Goal: Task Accomplishment & Management: Use online tool/utility

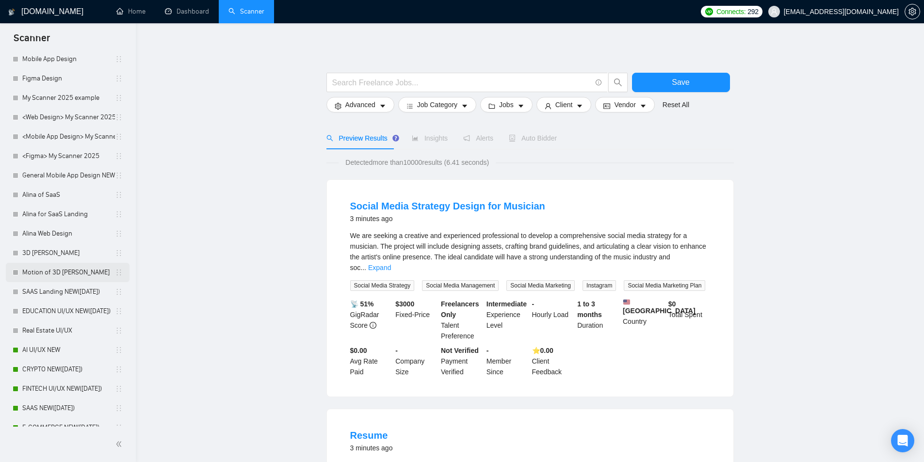
scroll to position [437, 0]
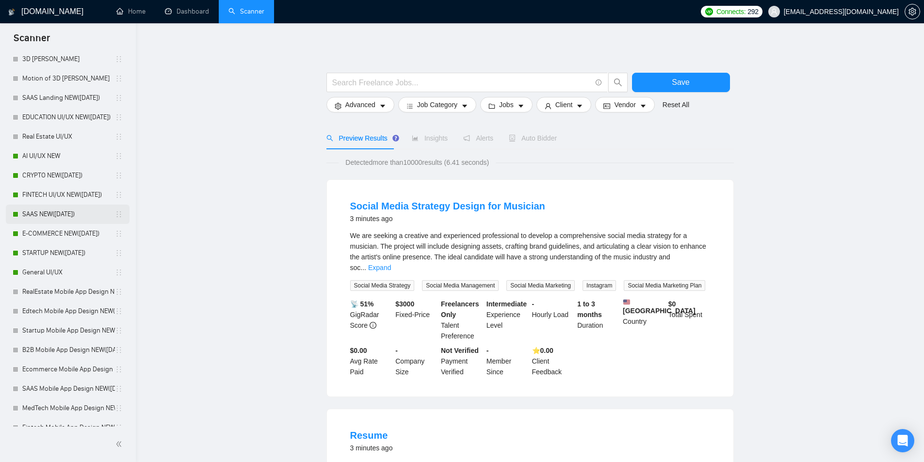
click at [28, 218] on link "SAAS NEW([DATE])" at bounding box center [68, 214] width 93 height 19
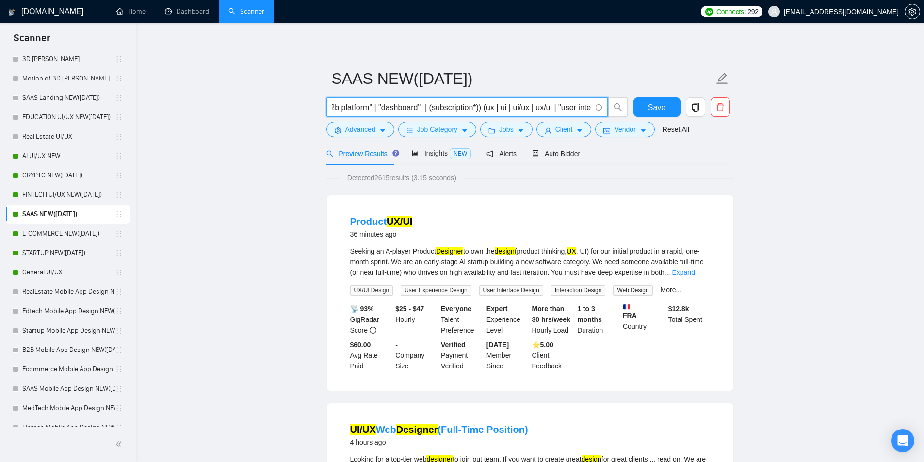
scroll to position [0, 655]
drag, startPoint x: 365, startPoint y: 110, endPoint x: 625, endPoint y: 121, distance: 259.8
click at [625, 121] on div "(saas | sass | "software platform" | cloud | b2b | "b2b platform" | "dashboard"…" at bounding box center [478, 110] width 306 height 24
drag, startPoint x: 508, startPoint y: 108, endPoint x: 549, endPoint y: 113, distance: 42.0
click at [508, 108] on input "(saas | sass | "software platform" | cloud | b2b | "b2b platform" | "dashboard"…" at bounding box center [461, 107] width 259 height 12
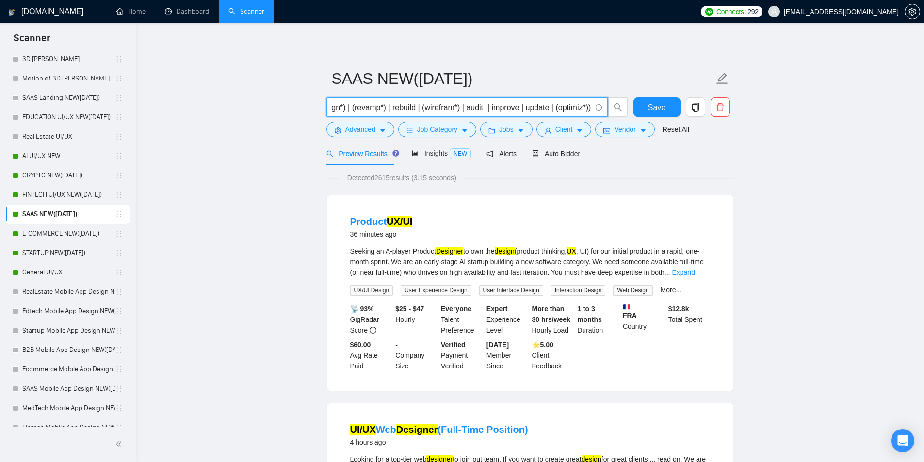
click at [555, 112] on input "(saas | sass | "software platform" | cloud | b2b | "b2b platform" | "dashboard"…" at bounding box center [461, 107] width 259 height 12
drag, startPoint x: 559, startPoint y: 110, endPoint x: 624, endPoint y: 115, distance: 65.2
click at [624, 115] on span "(saas | sass | "software platform" | cloud | b2b | "b2b platform" | "dashboard"…" at bounding box center [478, 107] width 302 height 19
click at [420, 103] on input "(saas | sass | "software platform" | cloud | b2b | "b2b platform" | "dashboard"…" at bounding box center [461, 107] width 259 height 12
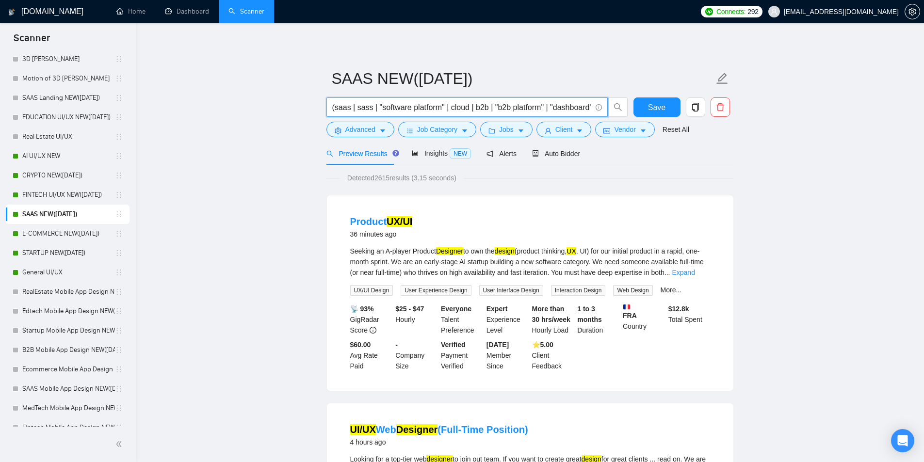
drag, startPoint x: 387, startPoint y: 106, endPoint x: 211, endPoint y: 101, distance: 175.7
click at [371, 110] on input "(saas | sass | "software platform" | cloud | b2b | "b2b platform" | "dashboard"…" at bounding box center [461, 107] width 259 height 12
click at [578, 111] on input "(saas | sass | "software platform" | cloud | b2b | "b2b platform" | "dashboard"…" at bounding box center [461, 107] width 259 height 12
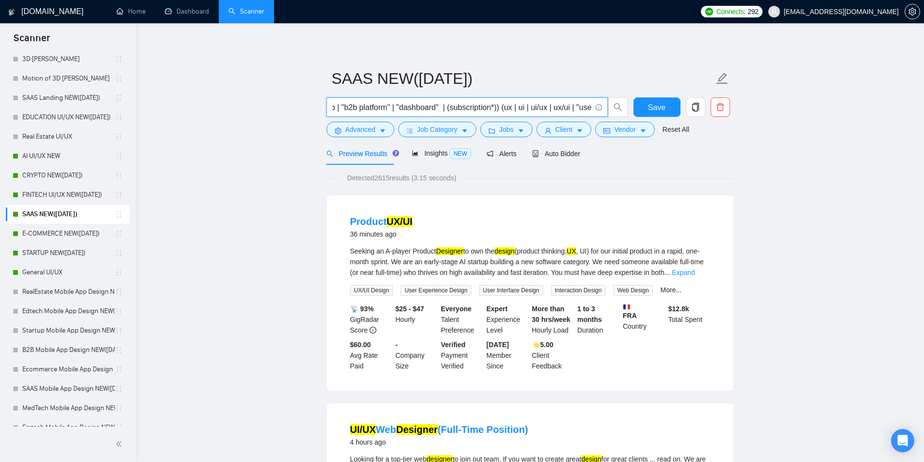
click at [499, 109] on input "(saas | sass | "software platform" | cloud | b2b | "b2b platform" | "dashboard"…" at bounding box center [461, 107] width 259 height 12
click at [493, 106] on input "(saas | sass | "software platform" | cloud | b2b | "b2b platform" | "dashboard"…" at bounding box center [461, 107] width 259 height 12
drag, startPoint x: 505, startPoint y: 103, endPoint x: 609, endPoint y: 109, distance: 104.5
click at [609, 109] on span "(saas | sass | "software platform" | cloud | b2b | "b2b platform" | "dashboard"…" at bounding box center [478, 107] width 302 height 19
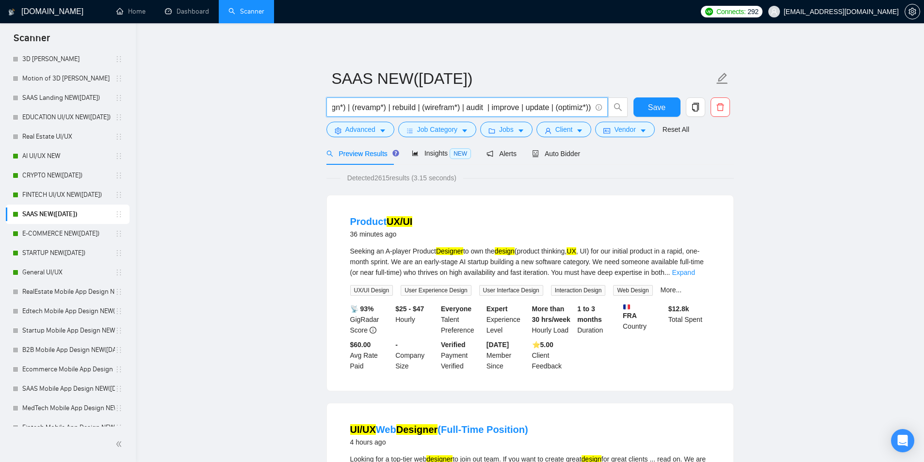
click at [575, 105] on input "(saas | sass | "software platform" | cloud | b2b | "b2b platform" | "dashboard"…" at bounding box center [461, 107] width 259 height 12
click at [567, 157] on span "Auto Bidder" at bounding box center [556, 154] width 48 height 8
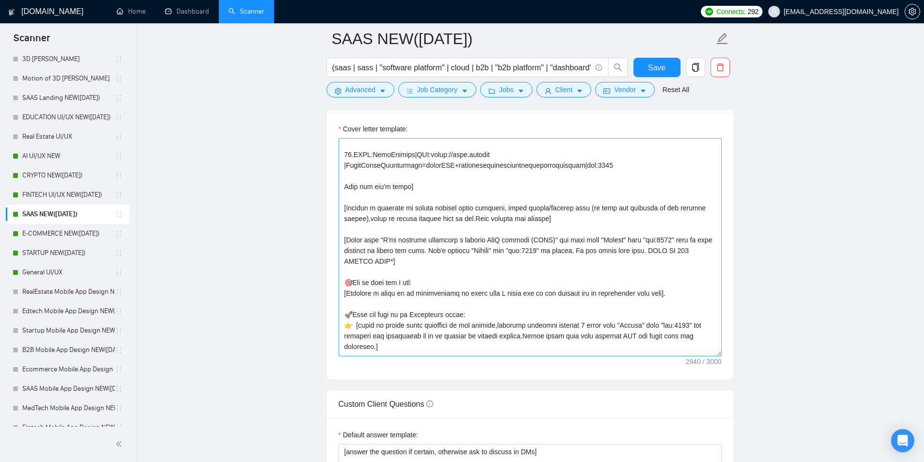
scroll to position [340, 0]
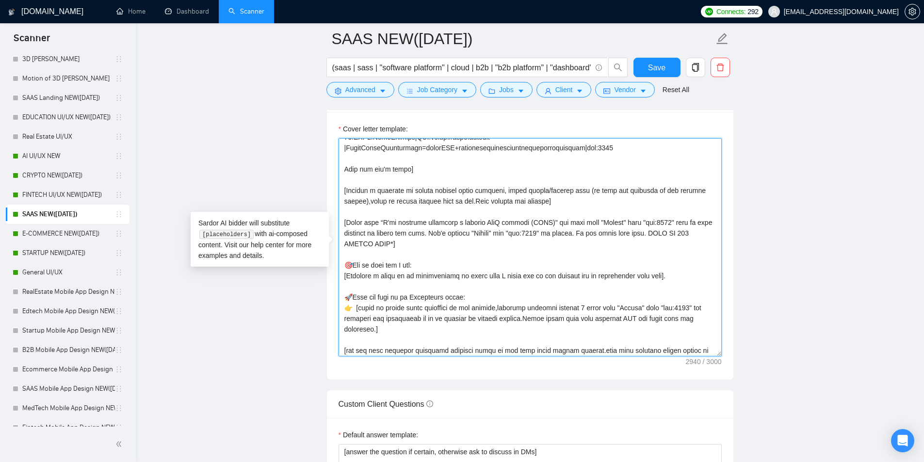
drag, startPoint x: 359, startPoint y: 188, endPoint x: 534, endPoint y: 181, distance: 175.3
click at [526, 184] on textarea "Cover letter template:" at bounding box center [530, 247] width 383 height 218
click at [466, 192] on textarea "Cover letter template:" at bounding box center [530, 247] width 383 height 218
drag, startPoint x: 430, startPoint y: 191, endPoint x: 488, endPoint y: 192, distance: 57.7
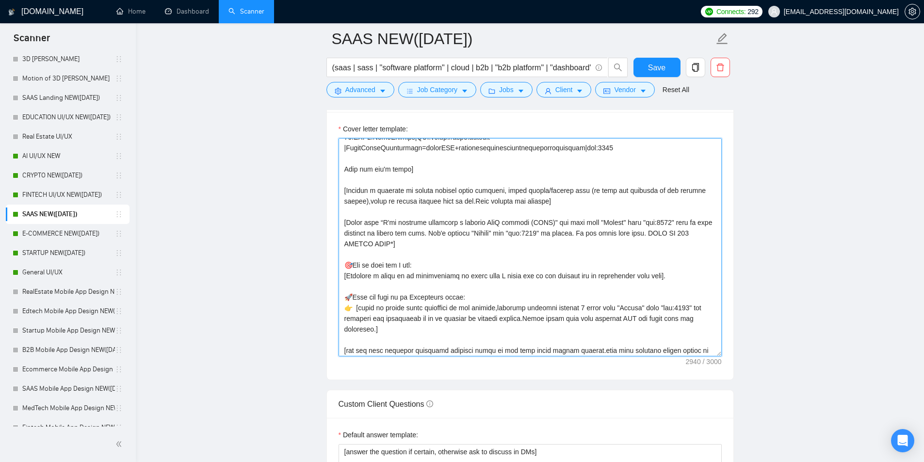
click at [481, 188] on textarea "Cover letter template:" at bounding box center [530, 247] width 383 height 218
drag, startPoint x: 481, startPoint y: 188, endPoint x: 442, endPoint y: 202, distance: 42.0
click at [442, 202] on textarea "Cover letter template:" at bounding box center [530, 247] width 383 height 218
click at [415, 225] on textarea "Cover letter template:" at bounding box center [530, 247] width 383 height 218
drag, startPoint x: 372, startPoint y: 222, endPoint x: 599, endPoint y: 241, distance: 228.4
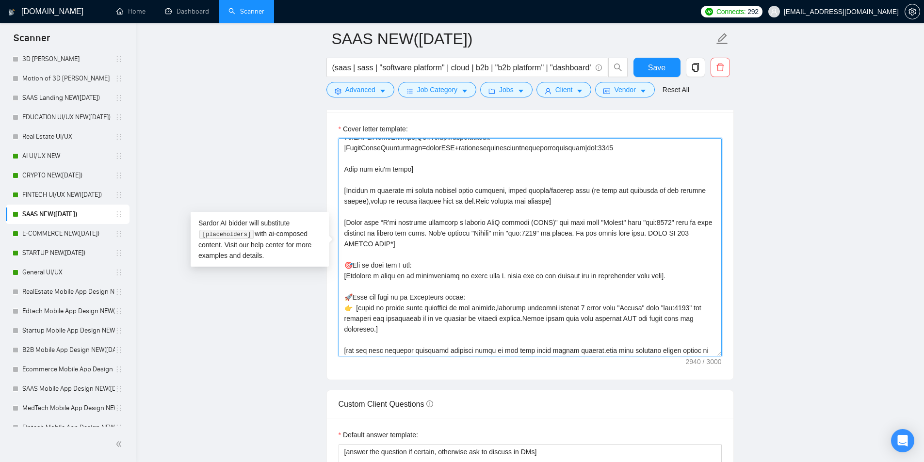
click at [599, 241] on textarea "Cover letter template:" at bounding box center [530, 247] width 383 height 218
click at [592, 238] on textarea "Cover letter template:" at bounding box center [530, 247] width 383 height 218
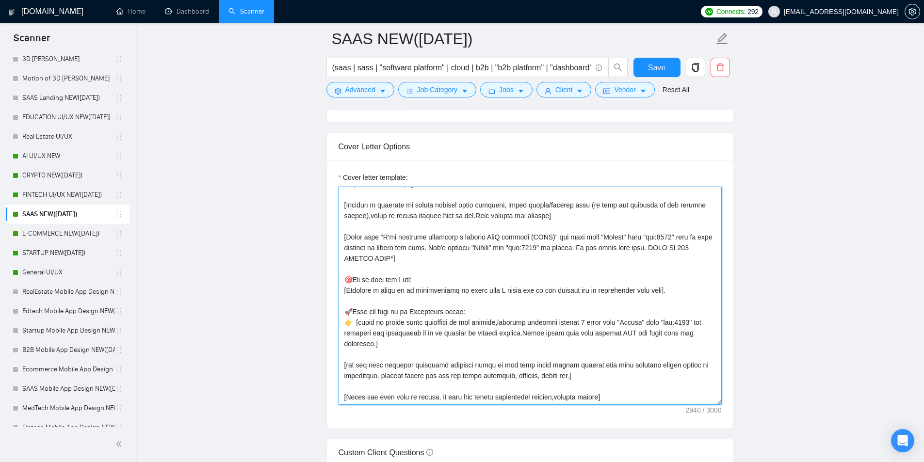
scroll to position [357, 0]
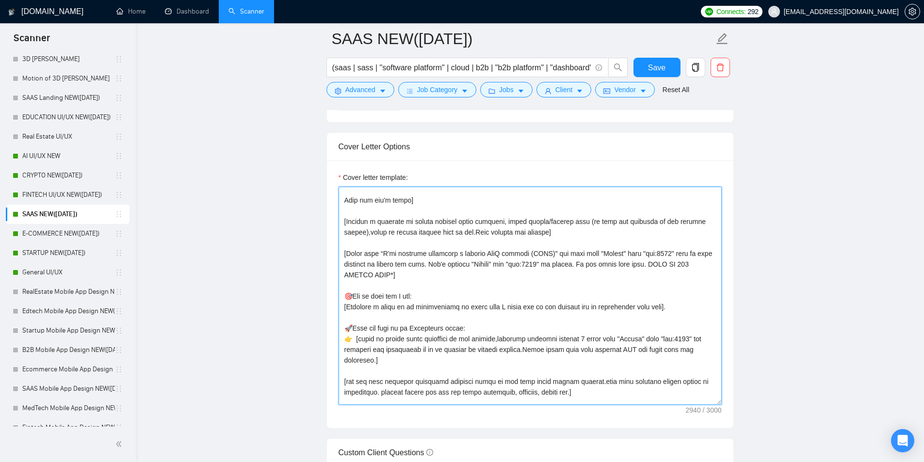
drag, startPoint x: 566, startPoint y: 264, endPoint x: 602, endPoint y: 262, distance: 36.0
click at [602, 262] on textarea "Cover letter template:" at bounding box center [530, 296] width 383 height 218
click at [362, 259] on textarea "Cover letter template:" at bounding box center [530, 296] width 383 height 218
drag, startPoint x: 458, startPoint y: 266, endPoint x: 560, endPoint y: 285, distance: 104.6
click at [560, 285] on textarea "Cover letter template:" at bounding box center [530, 296] width 383 height 218
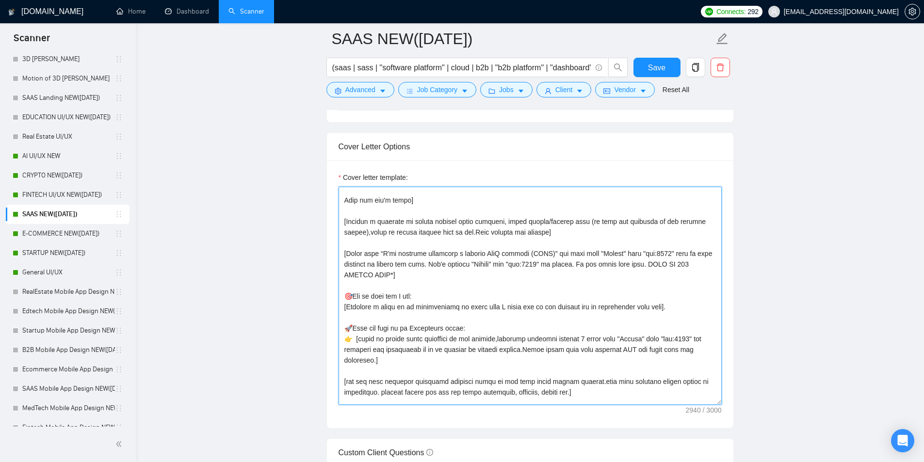
click at [502, 281] on textarea "Cover letter template:" at bounding box center [530, 296] width 383 height 218
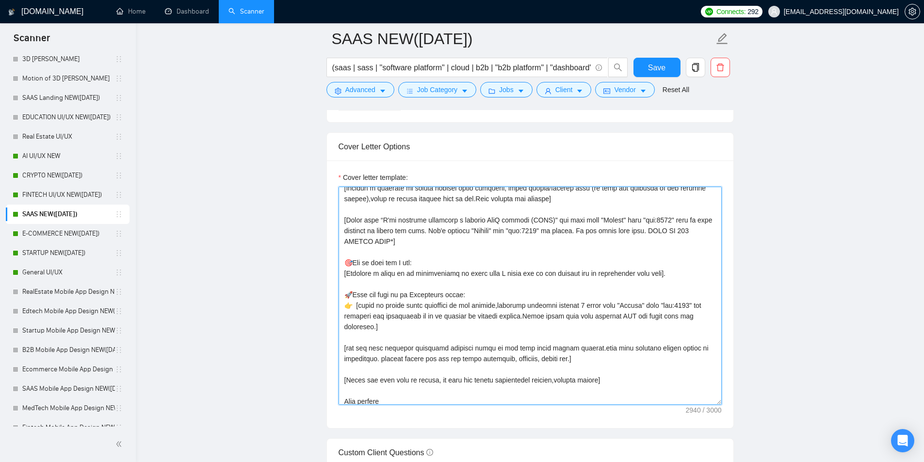
scroll to position [406, 0]
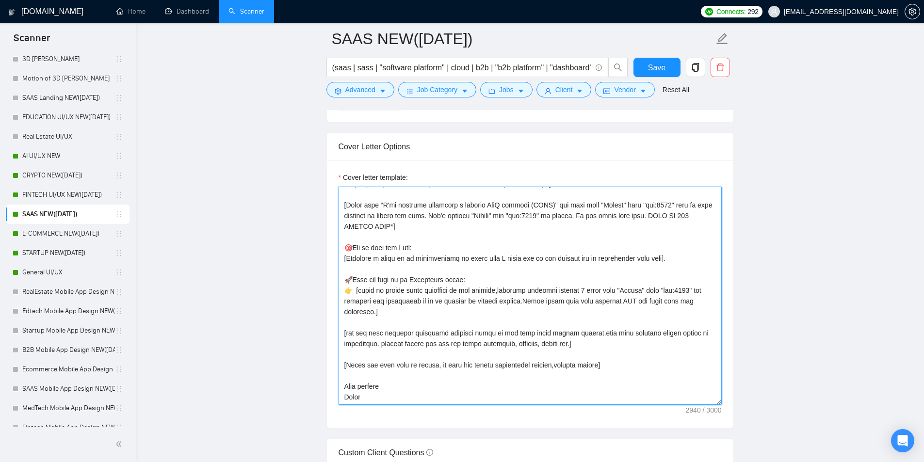
drag, startPoint x: 392, startPoint y: 247, endPoint x: 460, endPoint y: 243, distance: 69.0
click at [460, 243] on textarea "Cover letter template:" at bounding box center [530, 296] width 383 height 218
drag, startPoint x: 345, startPoint y: 259, endPoint x: 686, endPoint y: 255, distance: 340.6
click at [686, 255] on textarea "Cover letter template:" at bounding box center [530, 296] width 383 height 218
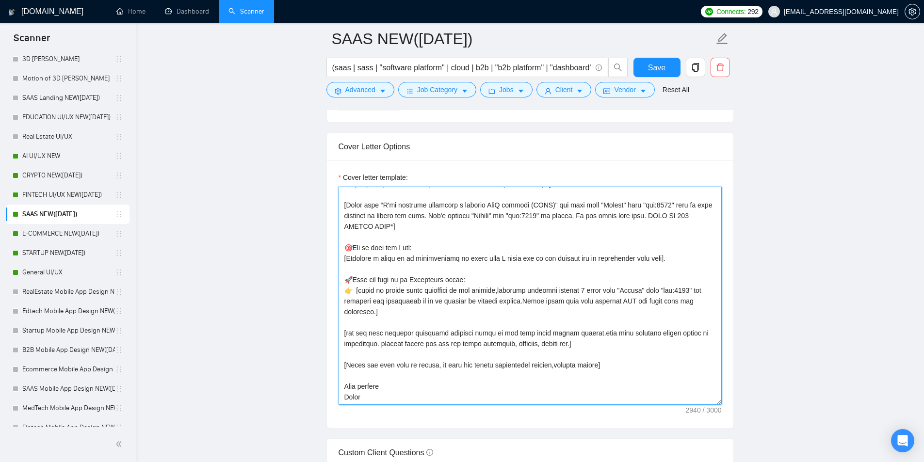
click at [578, 250] on textarea "Cover letter template:" at bounding box center [530, 296] width 383 height 218
drag, startPoint x: 400, startPoint y: 289, endPoint x: 420, endPoint y: 301, distance: 23.3
click at [423, 302] on textarea "Cover letter template:" at bounding box center [530, 296] width 383 height 218
click at [499, 313] on textarea "Cover letter template:" at bounding box center [530, 296] width 383 height 218
type textarea "[Folder= We made a product that is making $25k per day! So, we know what is pro…"
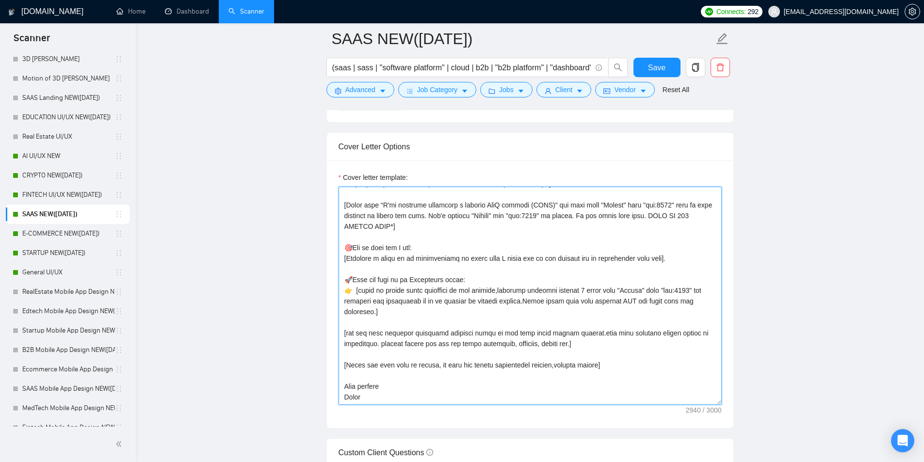
click at [458, 303] on textarea "Cover letter template:" at bounding box center [530, 296] width 383 height 218
drag, startPoint x: 451, startPoint y: 302, endPoint x: 536, endPoint y: 301, distance: 85.4
click at [536, 301] on textarea "Cover letter template:" at bounding box center [530, 296] width 383 height 218
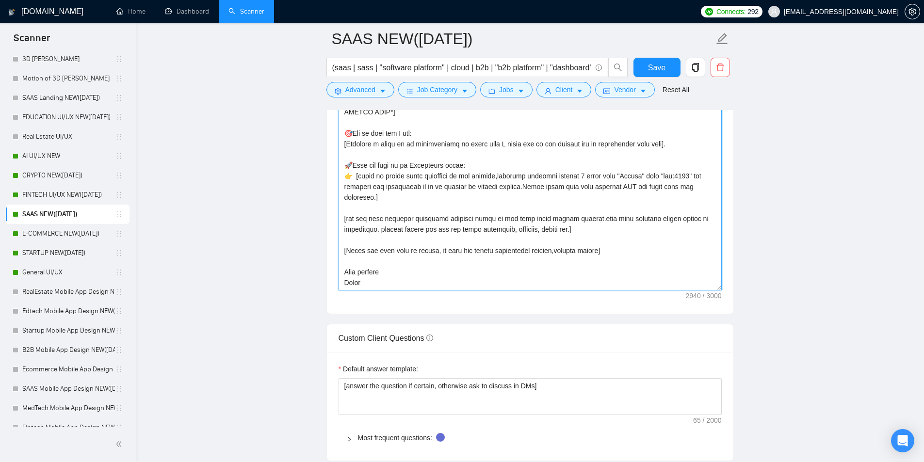
scroll to position [1116, 0]
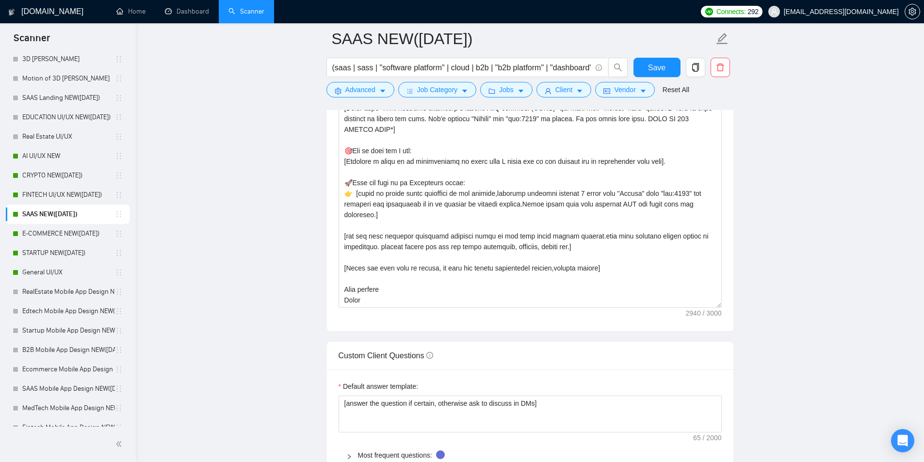
click at [883, 230] on main "SAAS NEW([DATE]) (saas | sass | "software platform" | cloud | b2b | "b2b platfo…" at bounding box center [529, 289] width 757 height 2733
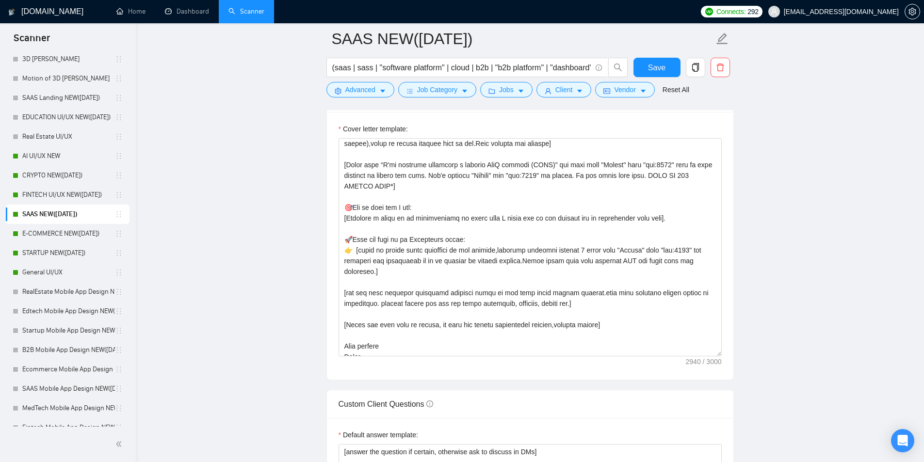
scroll to position [406, 0]
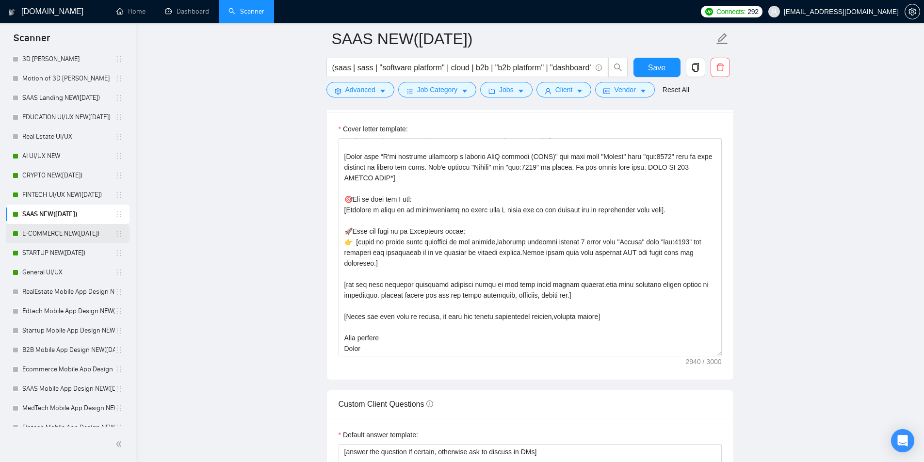
click at [31, 229] on link "E-COMMERCE NEW([DATE])" at bounding box center [68, 233] width 93 height 19
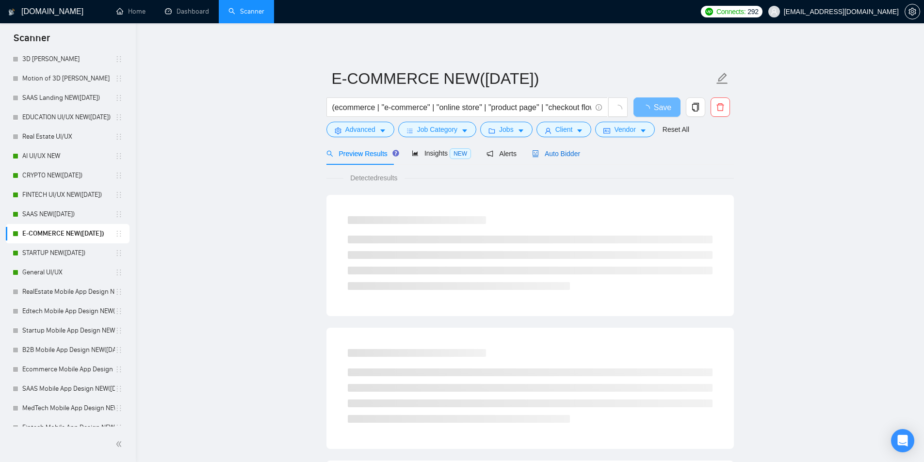
click at [572, 155] on span "Auto Bidder" at bounding box center [556, 154] width 48 height 8
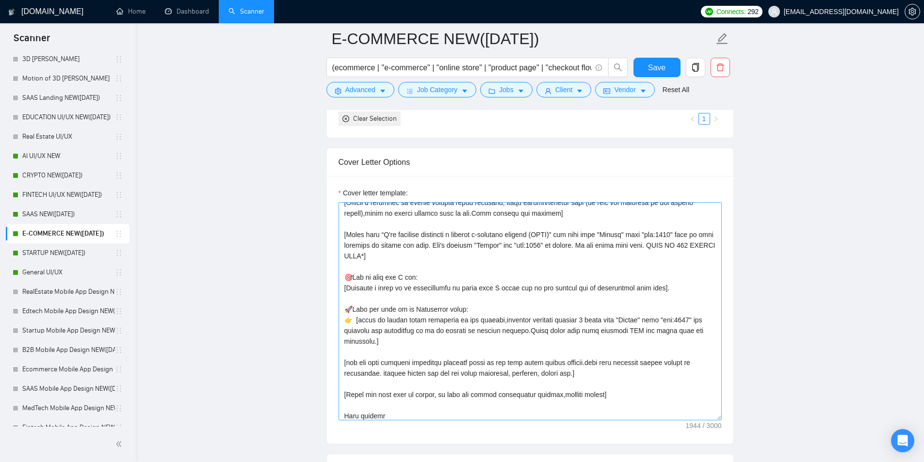
scroll to position [192, 0]
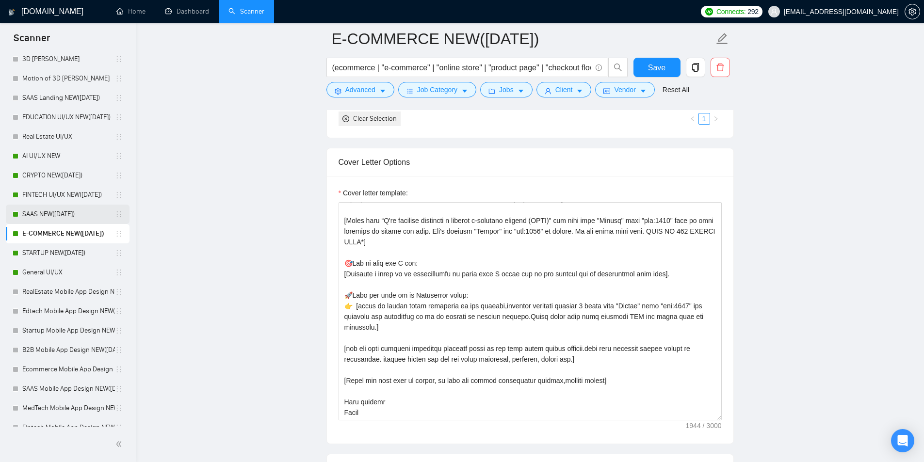
click at [59, 219] on link "SAAS NEW([DATE])" at bounding box center [68, 214] width 93 height 19
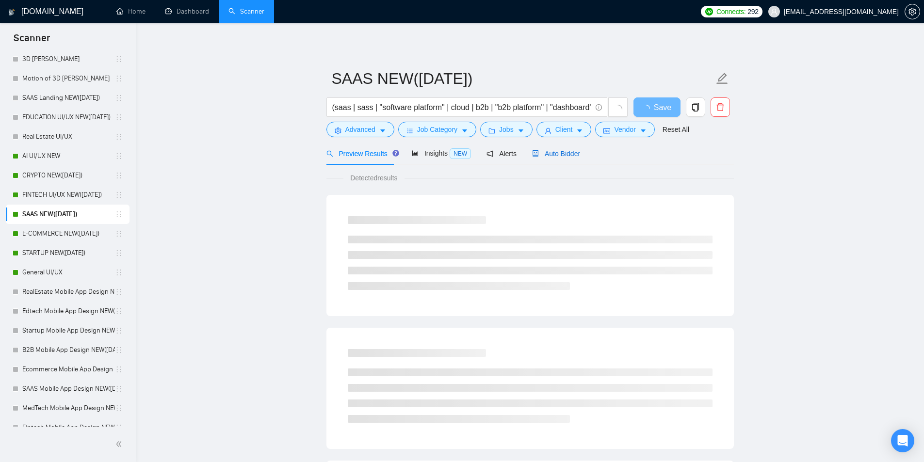
click at [567, 151] on span "Auto Bidder" at bounding box center [556, 154] width 48 height 8
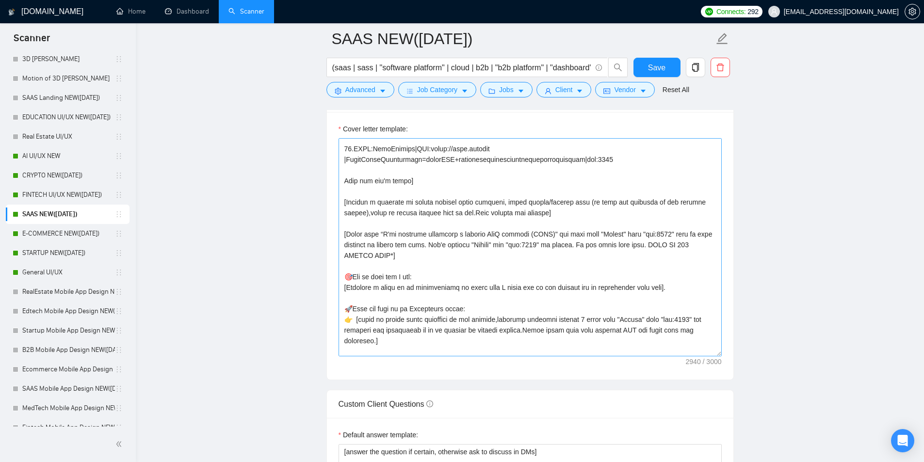
scroll to position [406, 0]
